Goal: Transaction & Acquisition: Purchase product/service

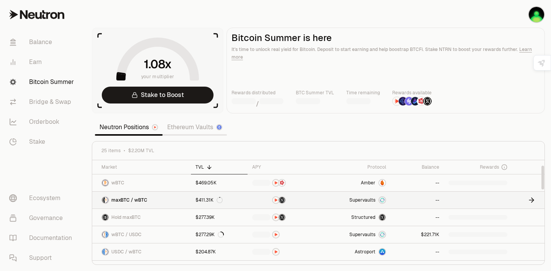
scroll to position [31, 0]
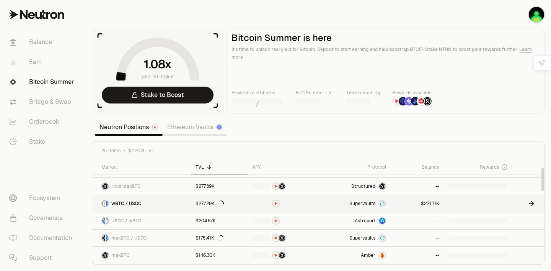
click at [241, 204] on link "$277.29K" at bounding box center [219, 203] width 57 height 17
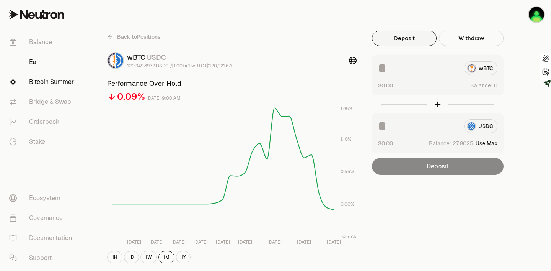
click at [55, 80] on link "Bitcoin Summer" at bounding box center [43, 82] width 80 height 20
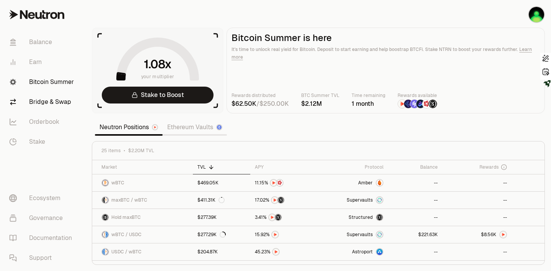
click at [46, 111] on link "Bridge & Swap" at bounding box center [43, 102] width 80 height 20
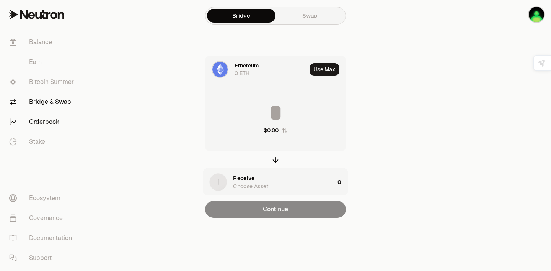
click at [45, 124] on link "Orderbook" at bounding box center [43, 122] width 80 height 20
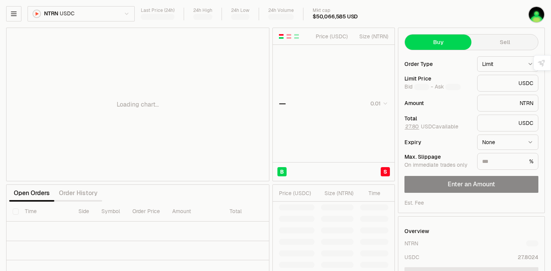
type input "********"
